Goal: Transaction & Acquisition: Subscribe to service/newsletter

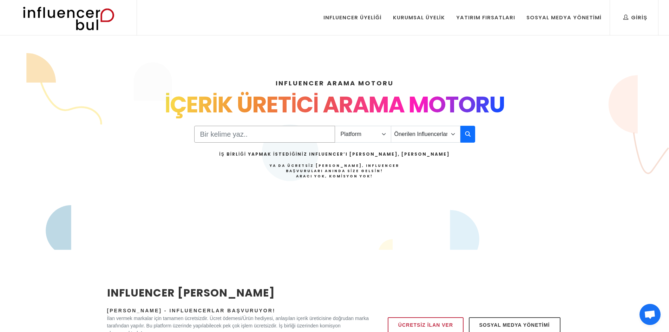
click at [297, 135] on input "Search" at bounding box center [264, 134] width 141 height 17
click at [425, 136] on select "Önerilen Influencerlar Aile & [PERSON_NAME] & [PERSON_NAME] [PERSON_NAME] & Giy…" at bounding box center [426, 134] width 70 height 17
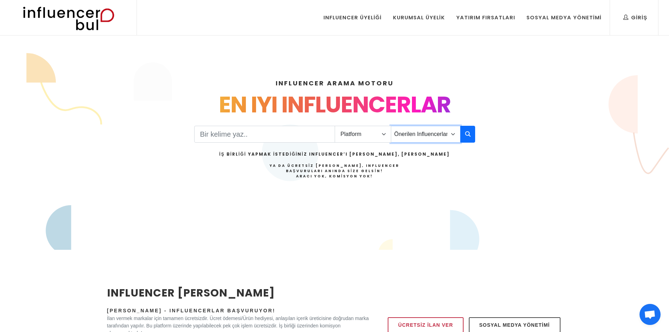
click at [421, 137] on select "Önerilen Influencerlar Aile & Çocuk & Ebeveyn Alışveriş & Giyim & Aksesuar Arab…" at bounding box center [426, 134] width 70 height 17
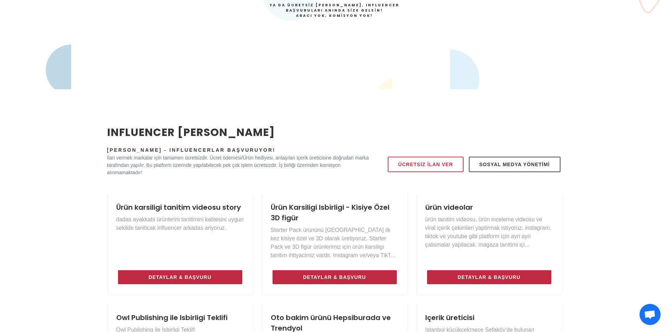
scroll to position [187, 0]
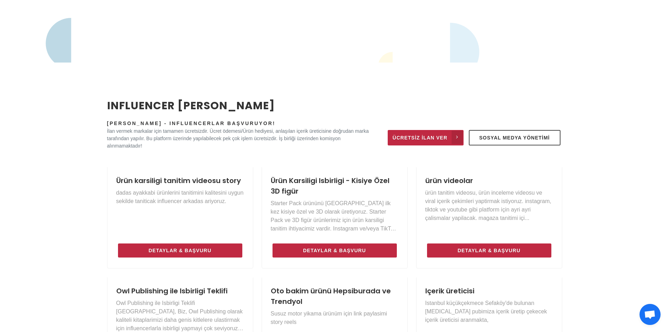
click at [437, 132] on link "Ücretsiz İlan Ver" at bounding box center [426, 137] width 76 height 15
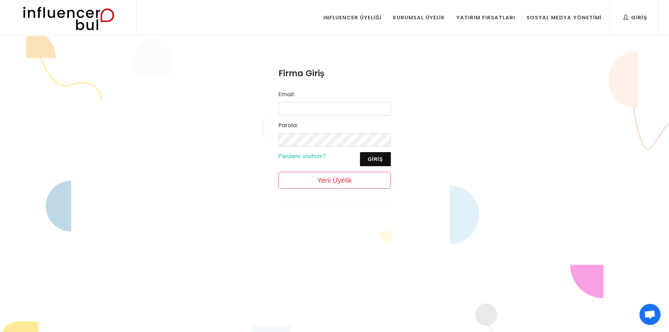
click at [82, 11] on img at bounding box center [69, 17] width 116 height 35
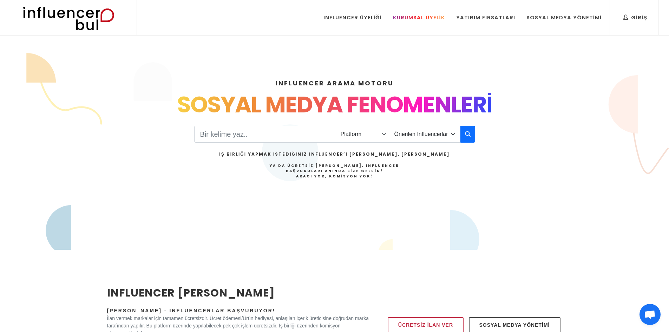
click at [434, 16] on div "Kurumsal Üyelik" at bounding box center [419, 18] width 52 height 8
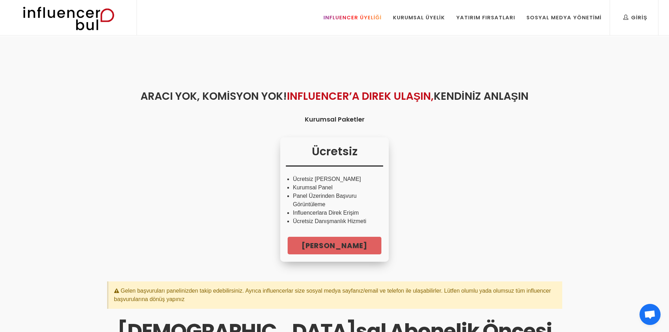
click at [347, 22] on link "Influencer Üyeliği" at bounding box center [352, 17] width 69 height 35
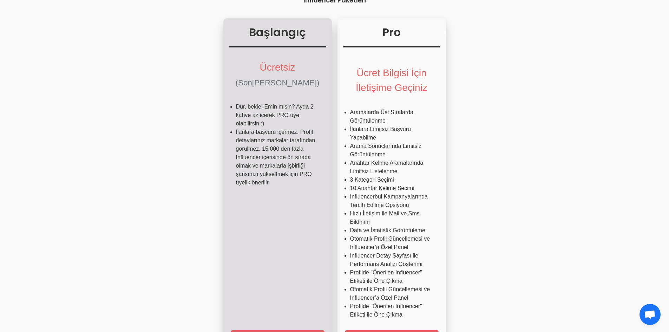
scroll to position [117, 0]
